Goal: Information Seeking & Learning: Learn about a topic

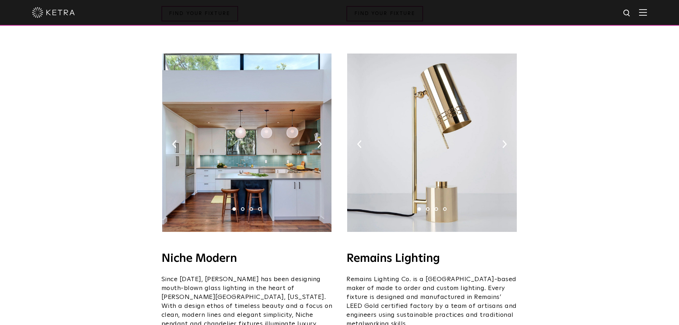
scroll to position [784, 0]
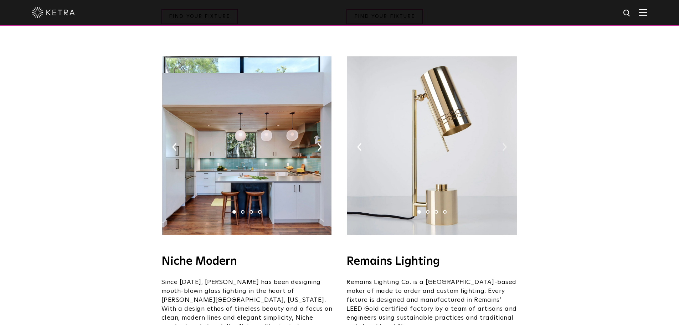
click at [504, 143] on img at bounding box center [504, 147] width 5 height 8
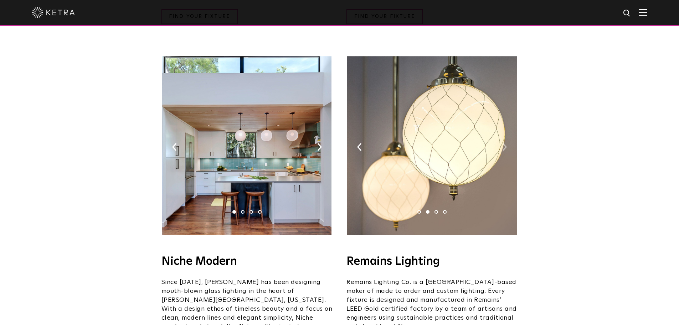
click at [504, 143] on img at bounding box center [504, 147] width 5 height 8
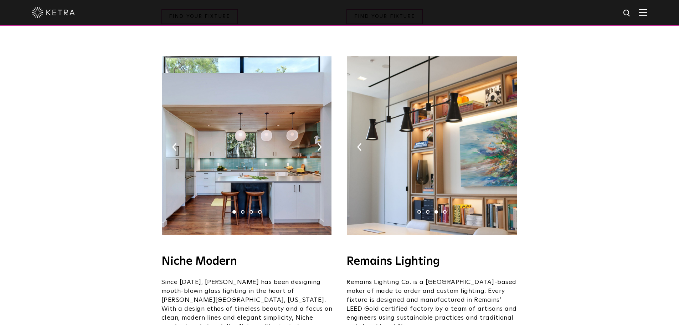
click at [504, 143] on img at bounding box center [504, 147] width 5 height 8
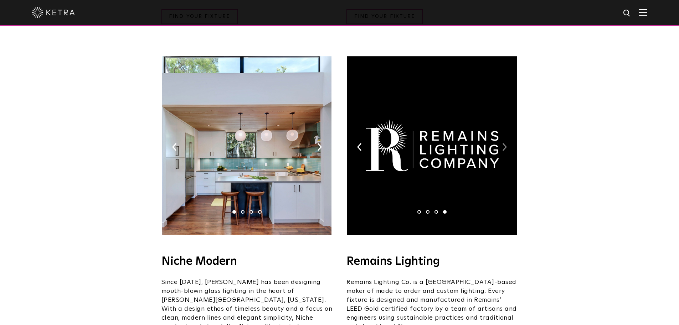
click at [504, 143] on img at bounding box center [504, 147] width 5 height 8
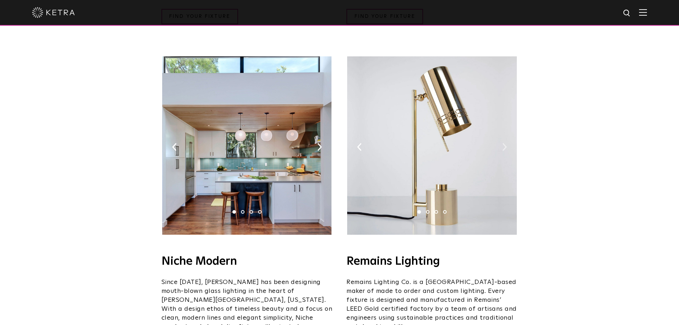
click at [504, 143] on img at bounding box center [504, 147] width 5 height 8
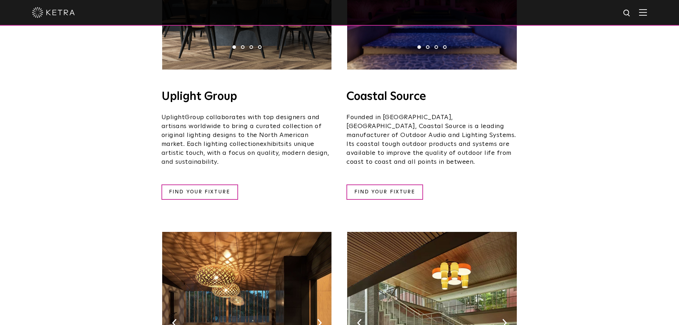
scroll to position [107, 0]
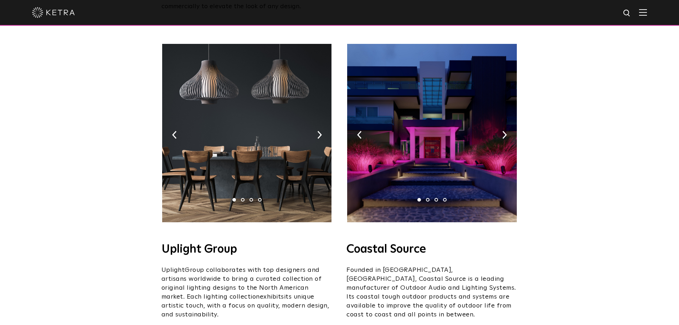
click at [356, 126] on img at bounding box center [431, 133] width 169 height 178
click at [508, 123] on img at bounding box center [431, 133] width 169 height 178
click at [504, 131] on img at bounding box center [504, 135] width 5 height 8
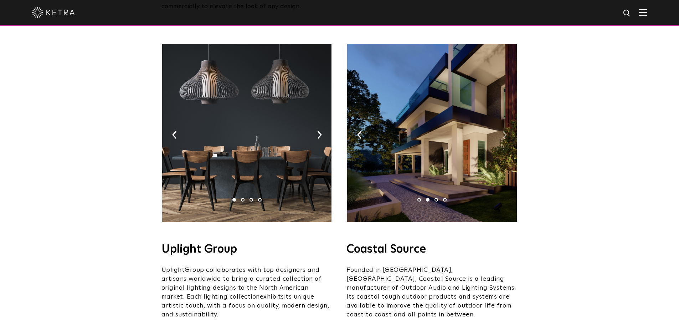
click at [504, 131] on img at bounding box center [504, 135] width 5 height 8
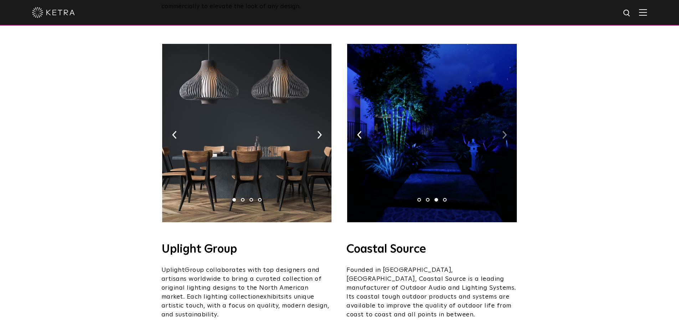
click at [504, 131] on img at bounding box center [504, 135] width 5 height 8
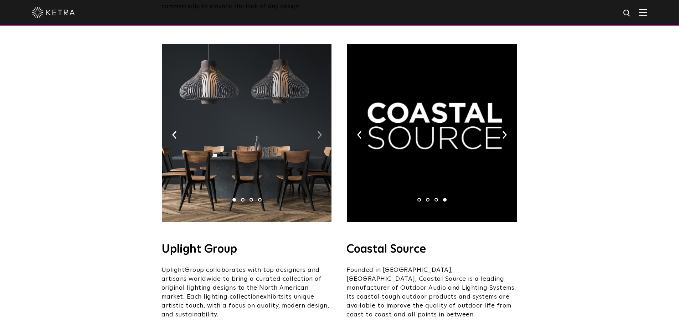
click at [318, 131] on img at bounding box center [319, 135] width 5 height 8
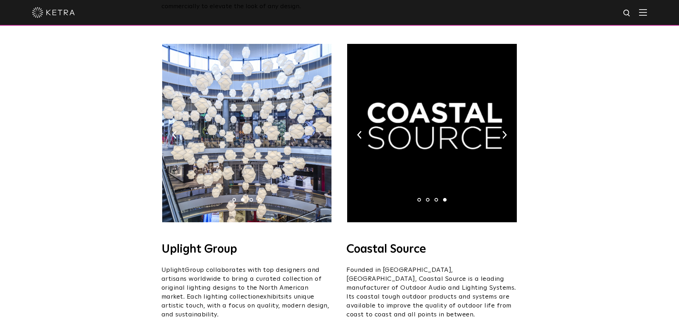
click at [318, 131] on img at bounding box center [319, 135] width 5 height 8
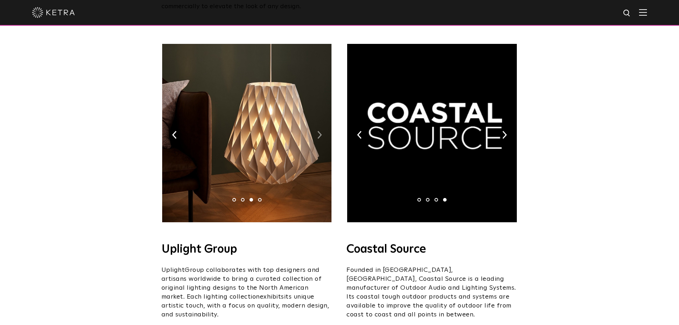
click at [318, 131] on img at bounding box center [319, 135] width 5 height 8
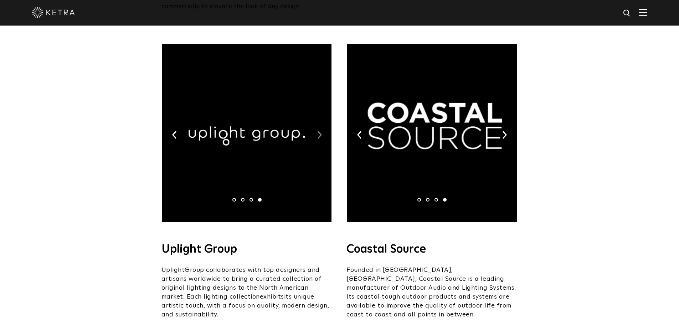
click at [318, 131] on img at bounding box center [319, 135] width 5 height 8
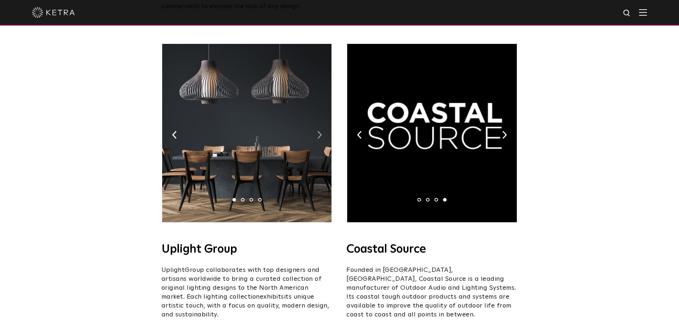
click at [318, 131] on img at bounding box center [319, 135] width 5 height 8
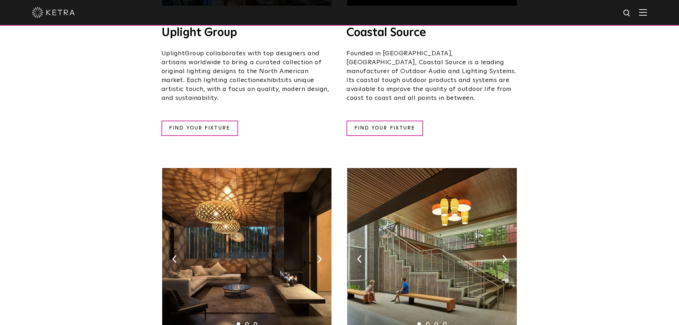
scroll to position [285, 0]
